Goal: Check status: Check status

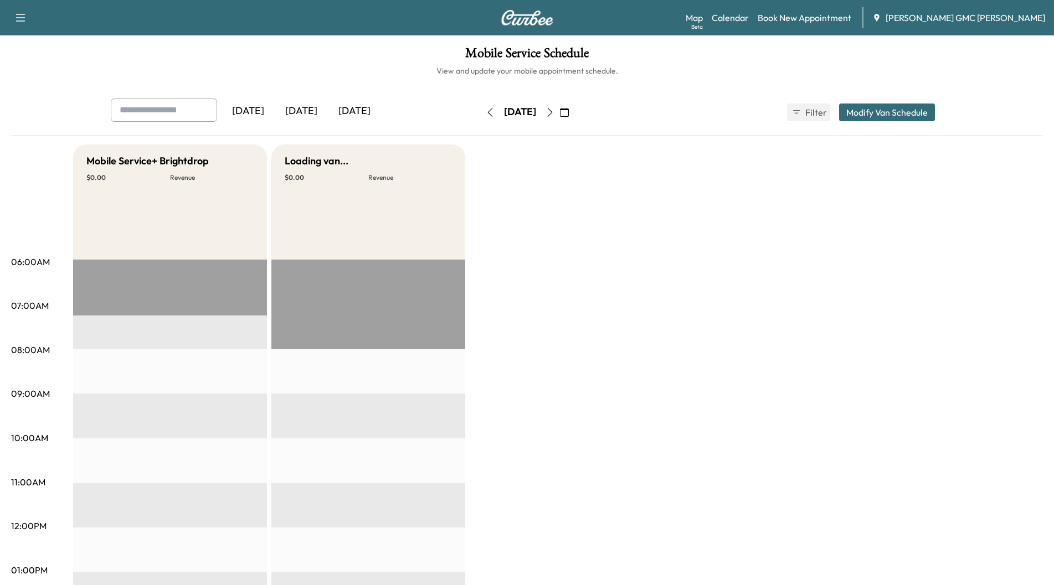
click at [309, 110] on div "[DATE]" at bounding box center [301, 111] width 53 height 25
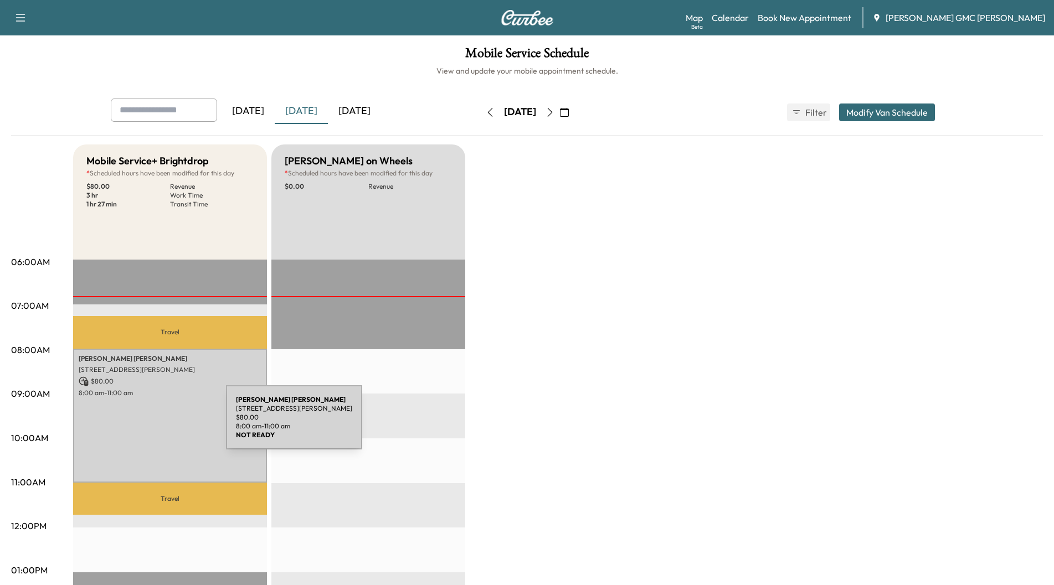
click at [143, 424] on div "[PERSON_NAME] [STREET_ADDRESS][PERSON_NAME] $ 80.00 8:00 am - 11:00 am" at bounding box center [170, 416] width 194 height 134
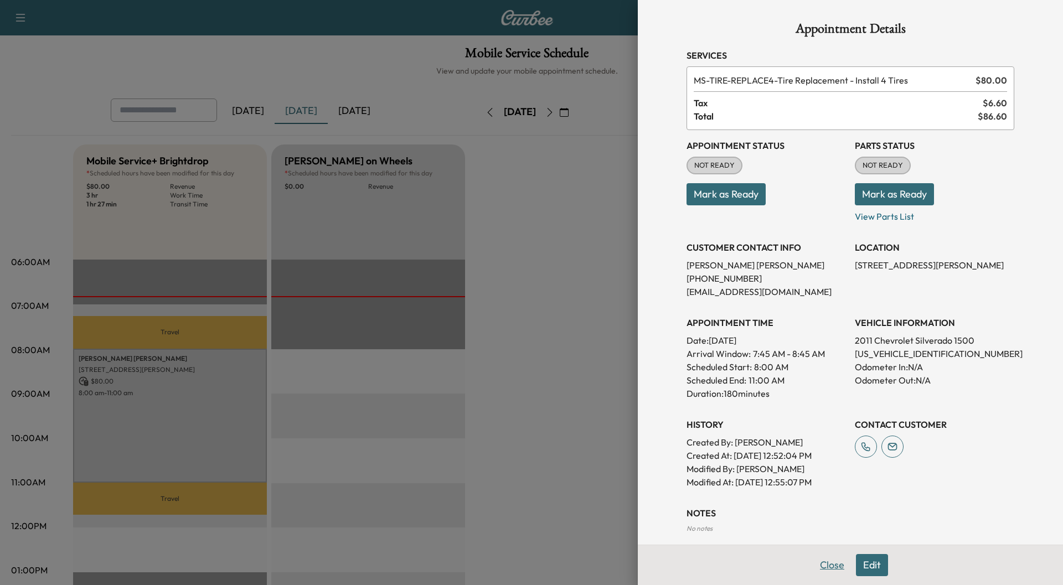
click at [824, 562] on button "Close" at bounding box center [832, 565] width 39 height 22
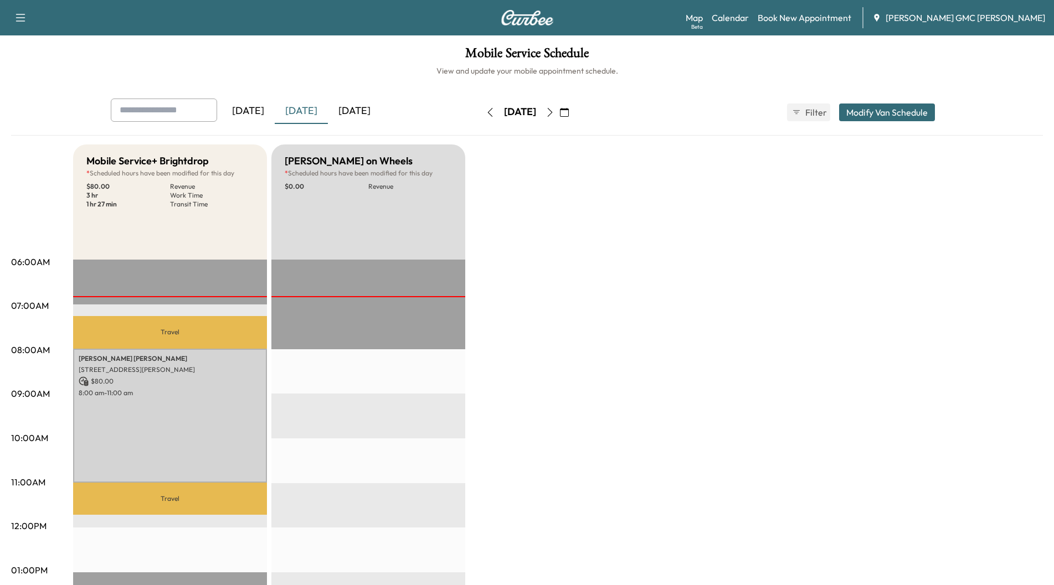
click at [554, 110] on icon "button" at bounding box center [549, 112] width 9 height 9
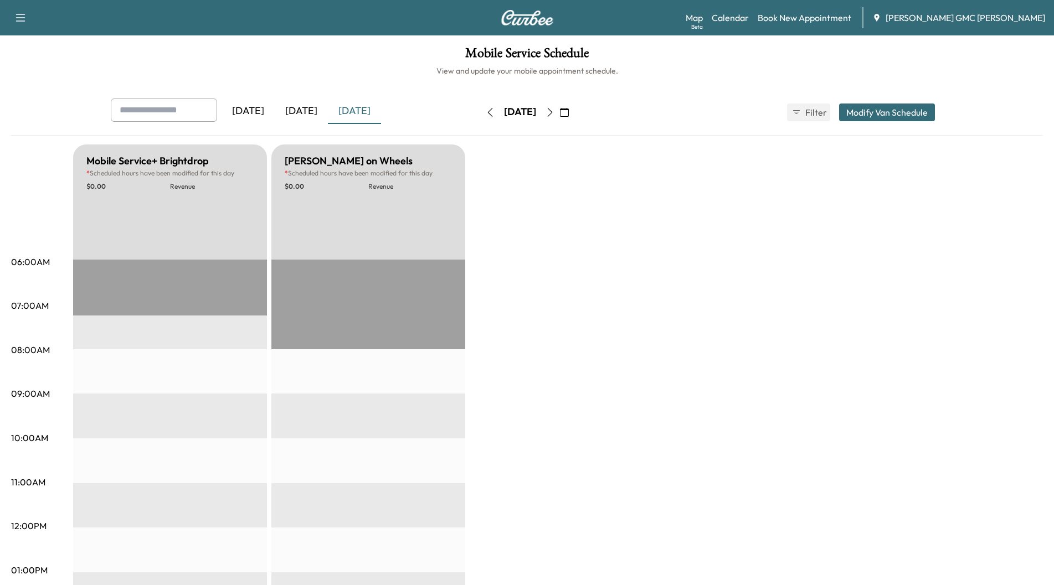
click at [559, 110] on button "button" at bounding box center [549, 113] width 19 height 18
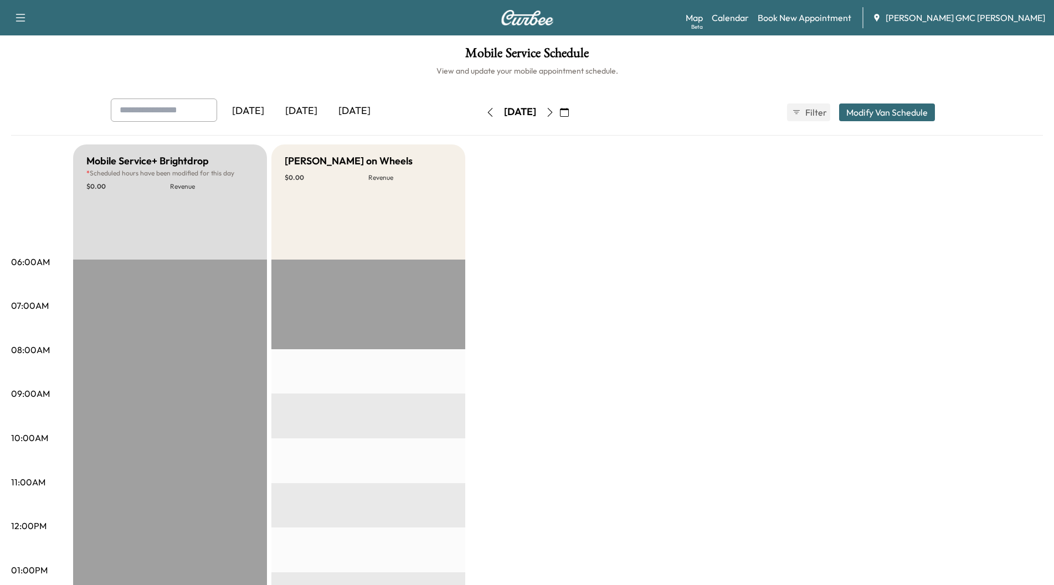
click at [554, 110] on icon "button" at bounding box center [549, 112] width 9 height 9
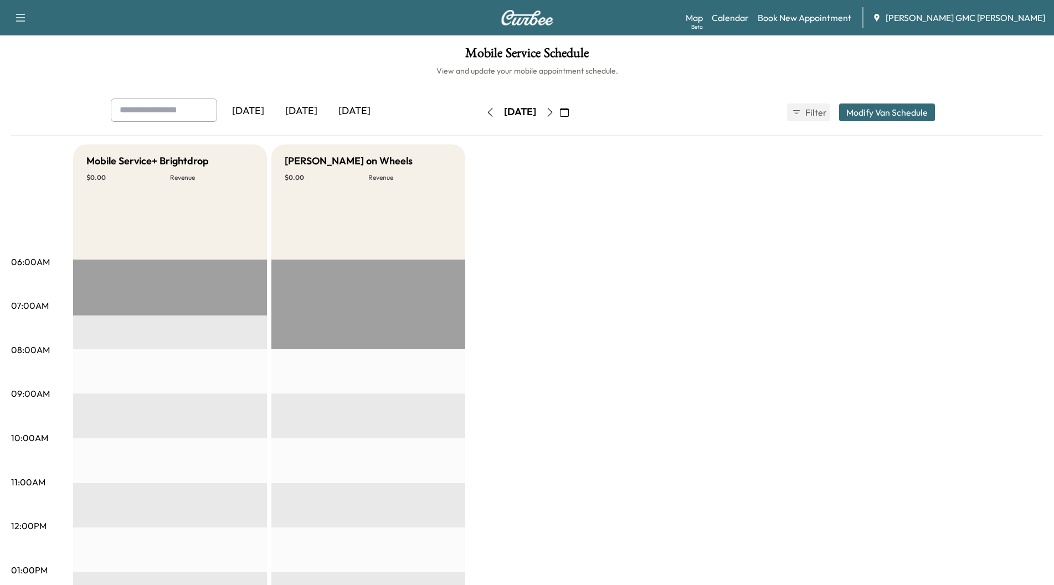
click at [300, 108] on div "[DATE]" at bounding box center [301, 111] width 53 height 25
